Goal: Information Seeking & Learning: Learn about a topic

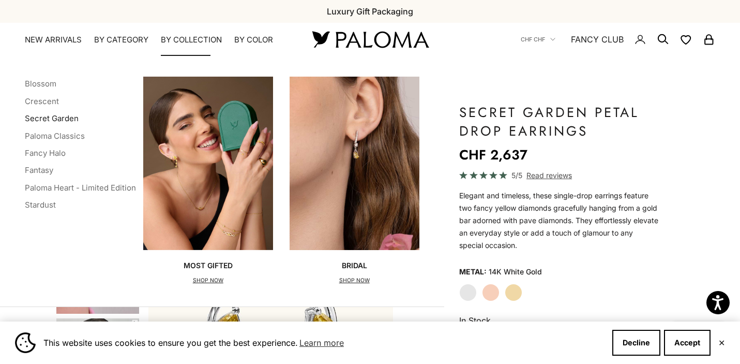
click at [55, 119] on link "Secret Garden" at bounding box center [52, 118] width 54 height 10
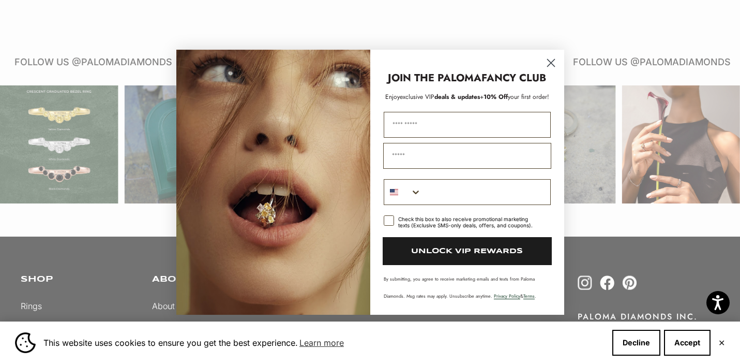
scroll to position [906, 0]
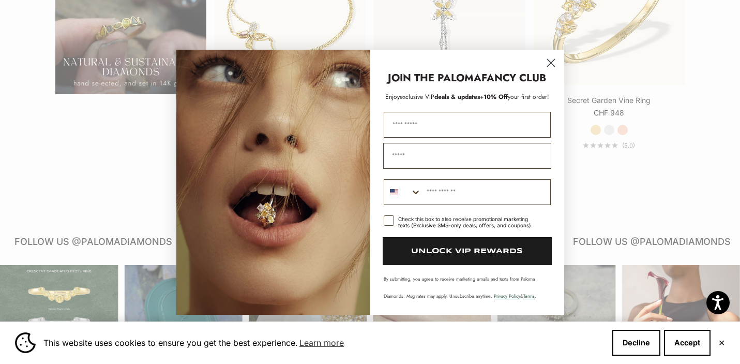
click at [551, 64] on circle "Close dialog" at bounding box center [550, 62] width 17 height 17
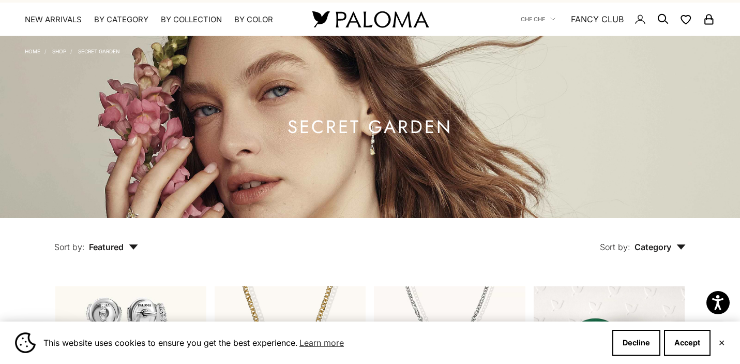
scroll to position [0, 0]
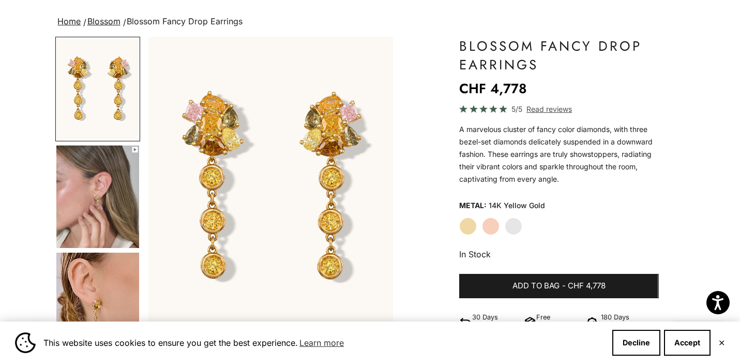
scroll to position [66, 0]
click at [88, 222] on img "Go to item 4" at bounding box center [97, 196] width 83 height 102
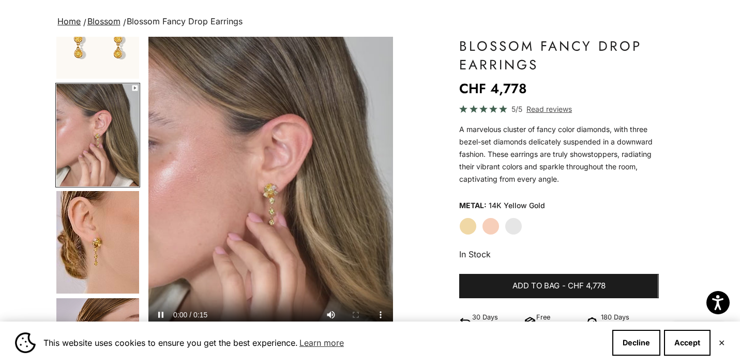
scroll to position [65, 0]
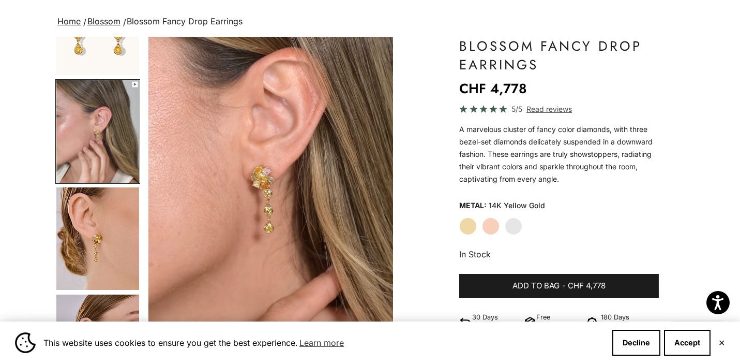
click at [88, 254] on img "Go to item 5" at bounding box center [97, 238] width 83 height 102
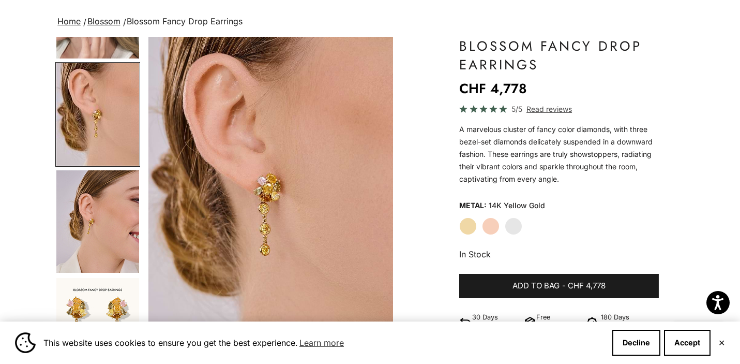
scroll to position [214, 0]
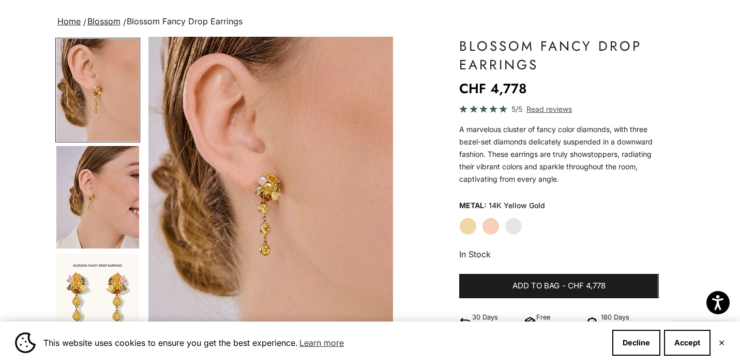
click at [99, 201] on img "Go to item 6" at bounding box center [97, 197] width 83 height 102
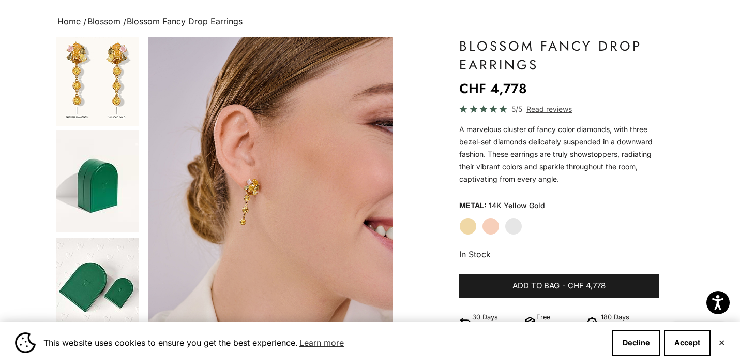
scroll to position [444, 0]
click at [88, 88] on img "Go to item 7" at bounding box center [97, 74] width 83 height 102
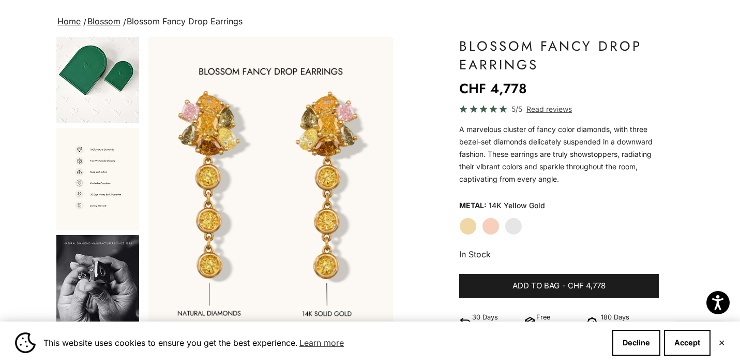
scroll to position [0, 0]
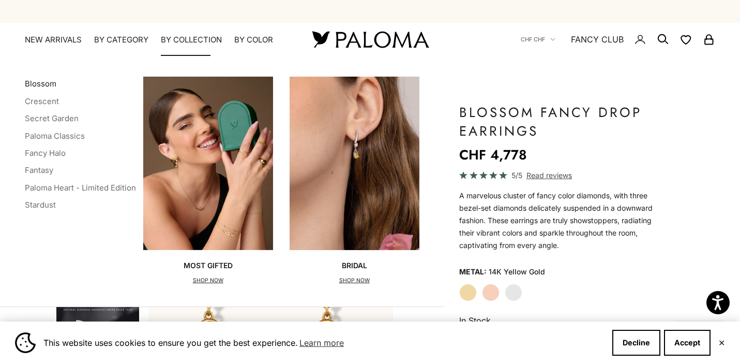
click at [44, 81] on link "Blossom" at bounding box center [41, 84] width 32 height 10
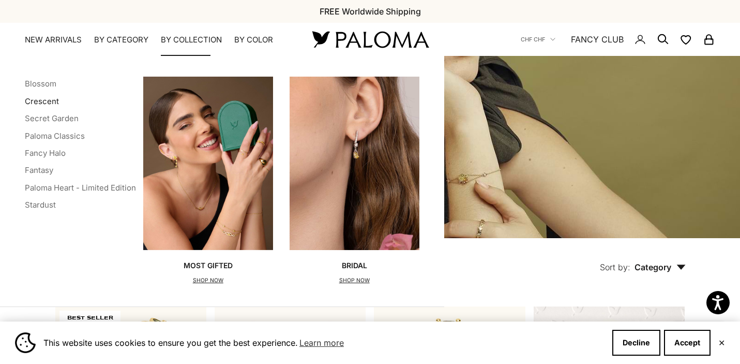
click at [42, 101] on link "Crescent" at bounding box center [42, 101] width 34 height 10
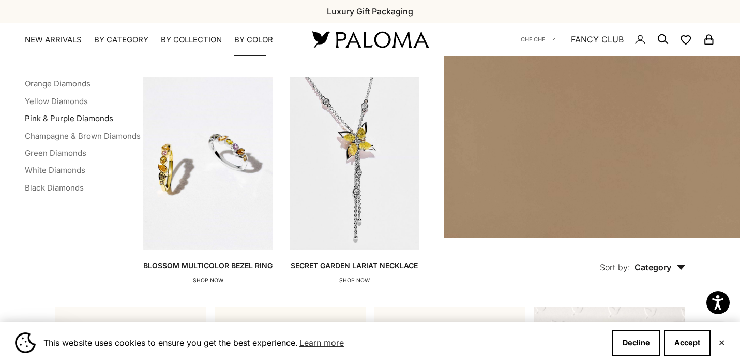
click at [77, 118] on link "Pink & Purple Diamonds" at bounding box center [69, 118] width 88 height 10
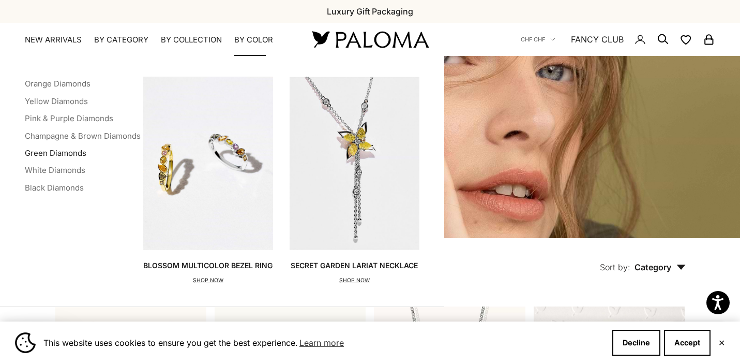
click at [53, 155] on link "Green Diamonds" at bounding box center [56, 153] width 62 height 10
